Goal: Feedback & Contribution: Submit feedback/report problem

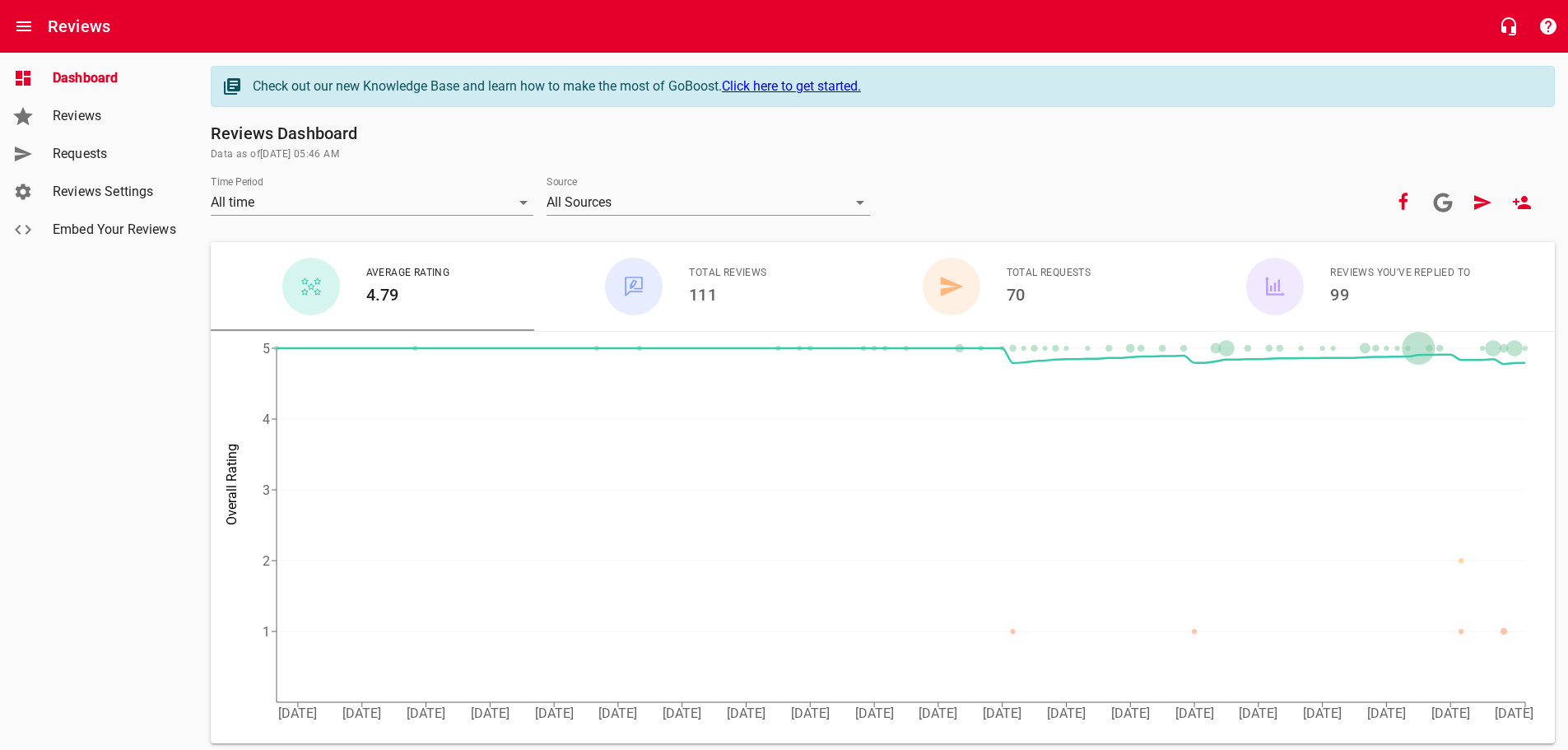
click at [83, 155] on span "Requests" at bounding box center [115, 154] width 125 height 20
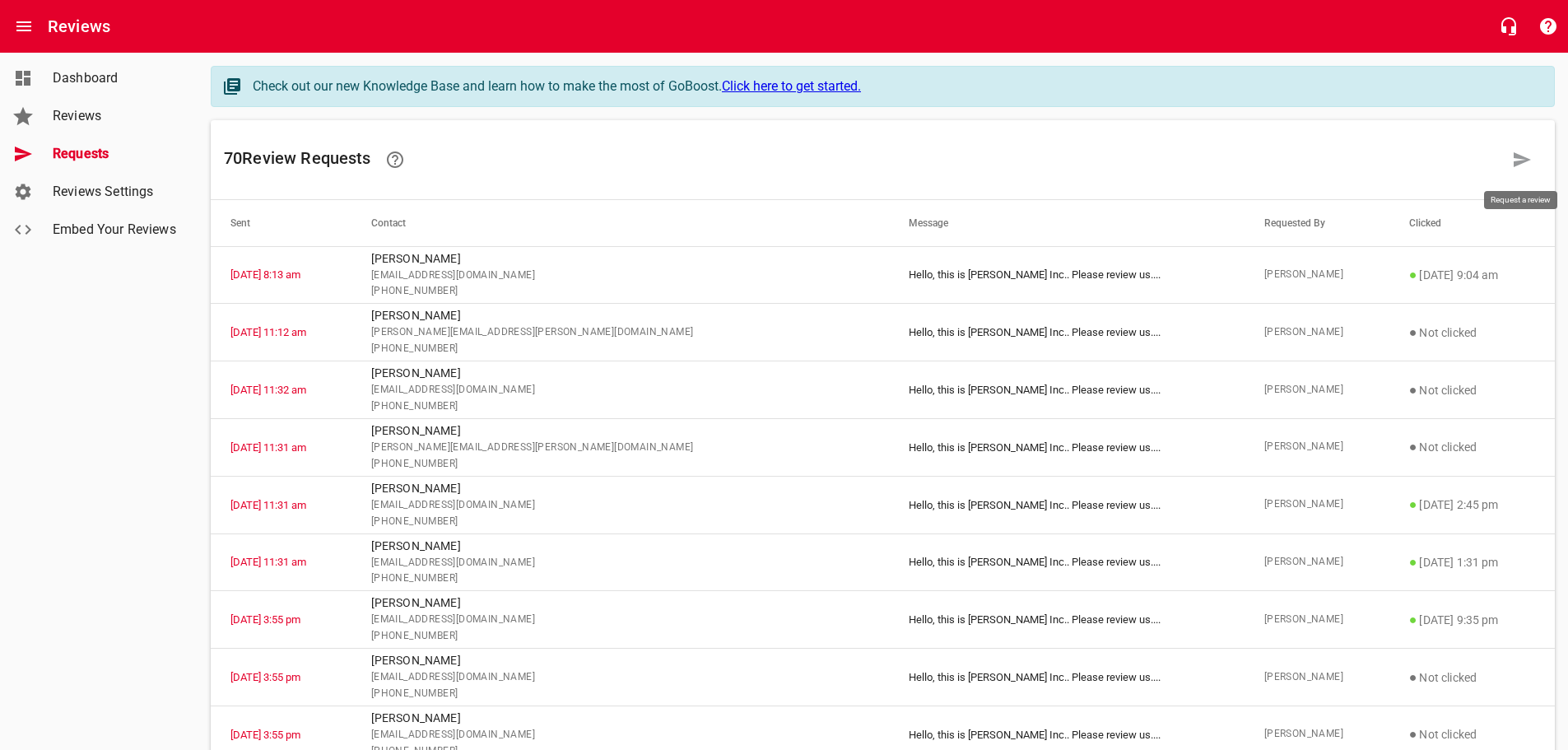
click at [1516, 161] on icon at bounding box center [1522, 160] width 20 height 20
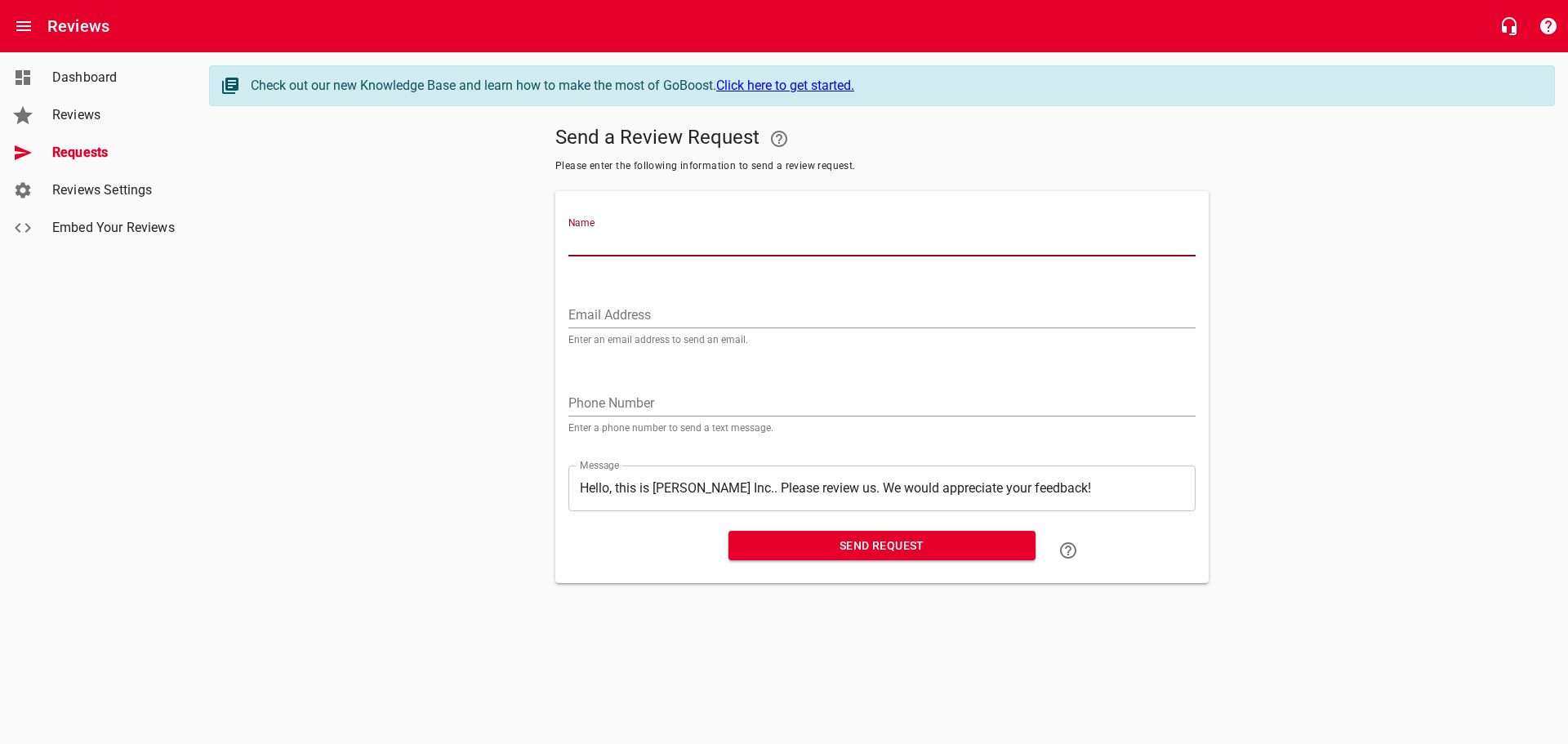
click at [689, 245] on input "Name" at bounding box center [882, 243] width 627 height 26
type input "[PERSON_NAME]"
type input "[EMAIL_ADDRESS][DOMAIN_NAME]"
type input "2693033577"
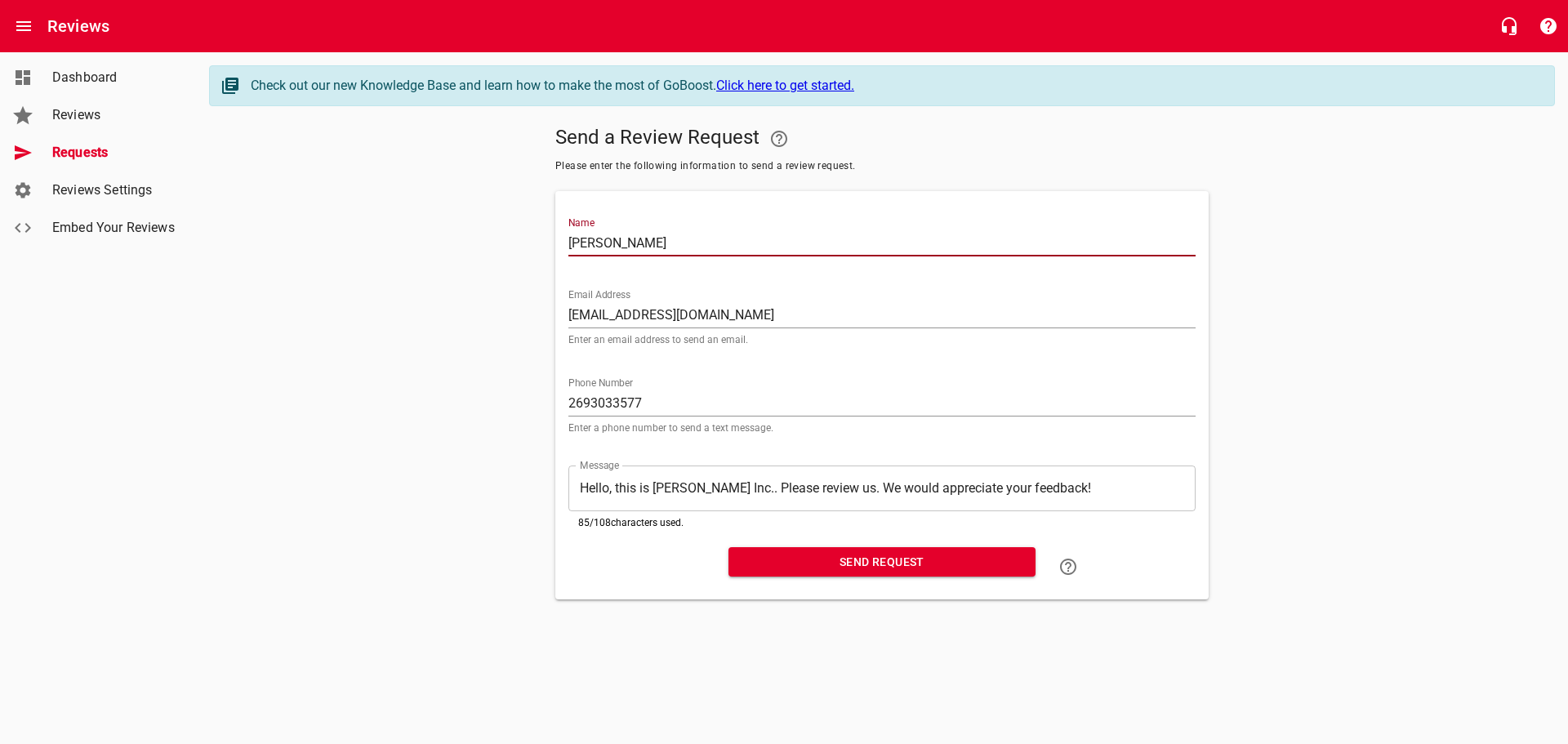
click at [862, 555] on span "Send Request" at bounding box center [882, 562] width 281 height 21
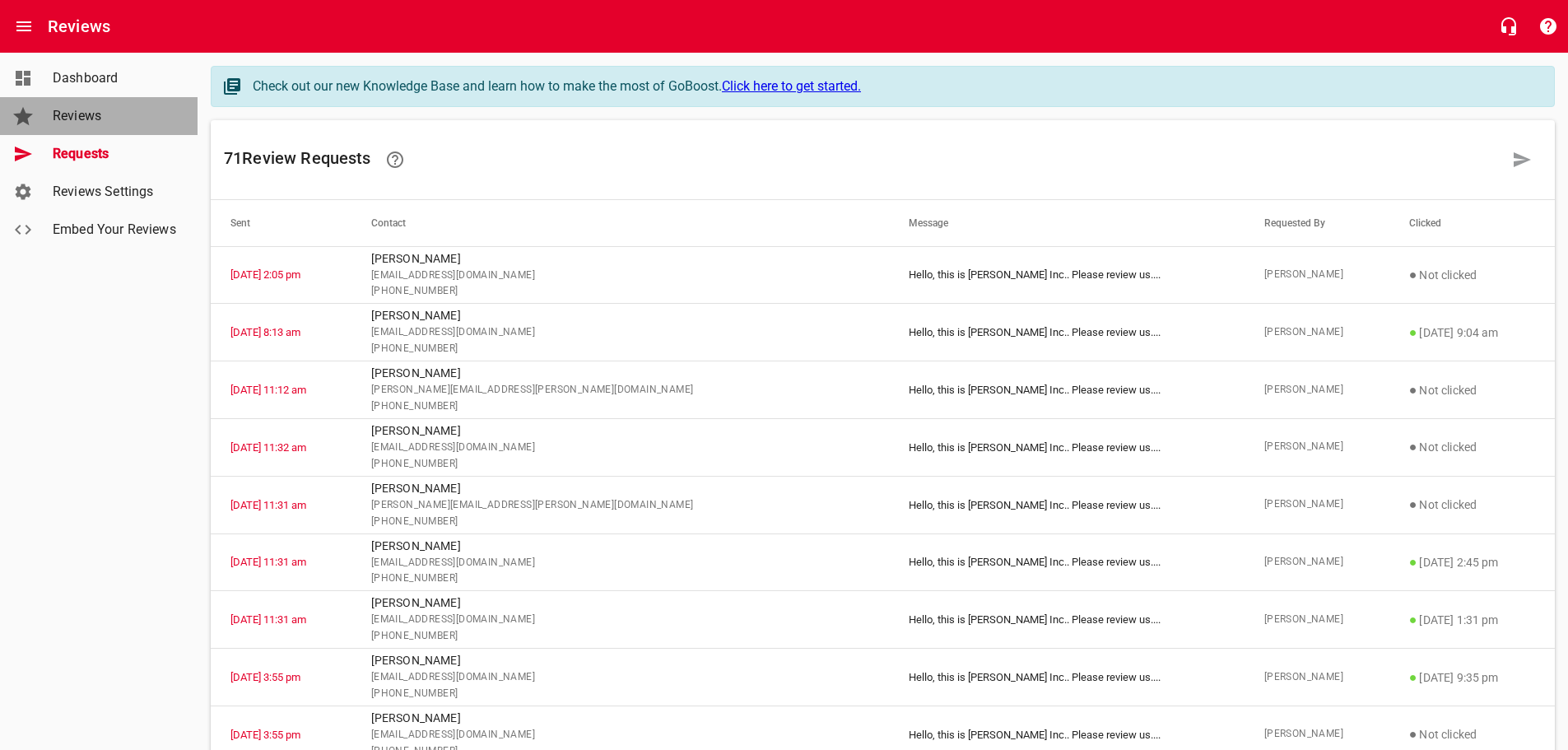
click at [87, 117] on span "Reviews" at bounding box center [115, 116] width 125 height 20
